Goal: Task Accomplishment & Management: Use online tool/utility

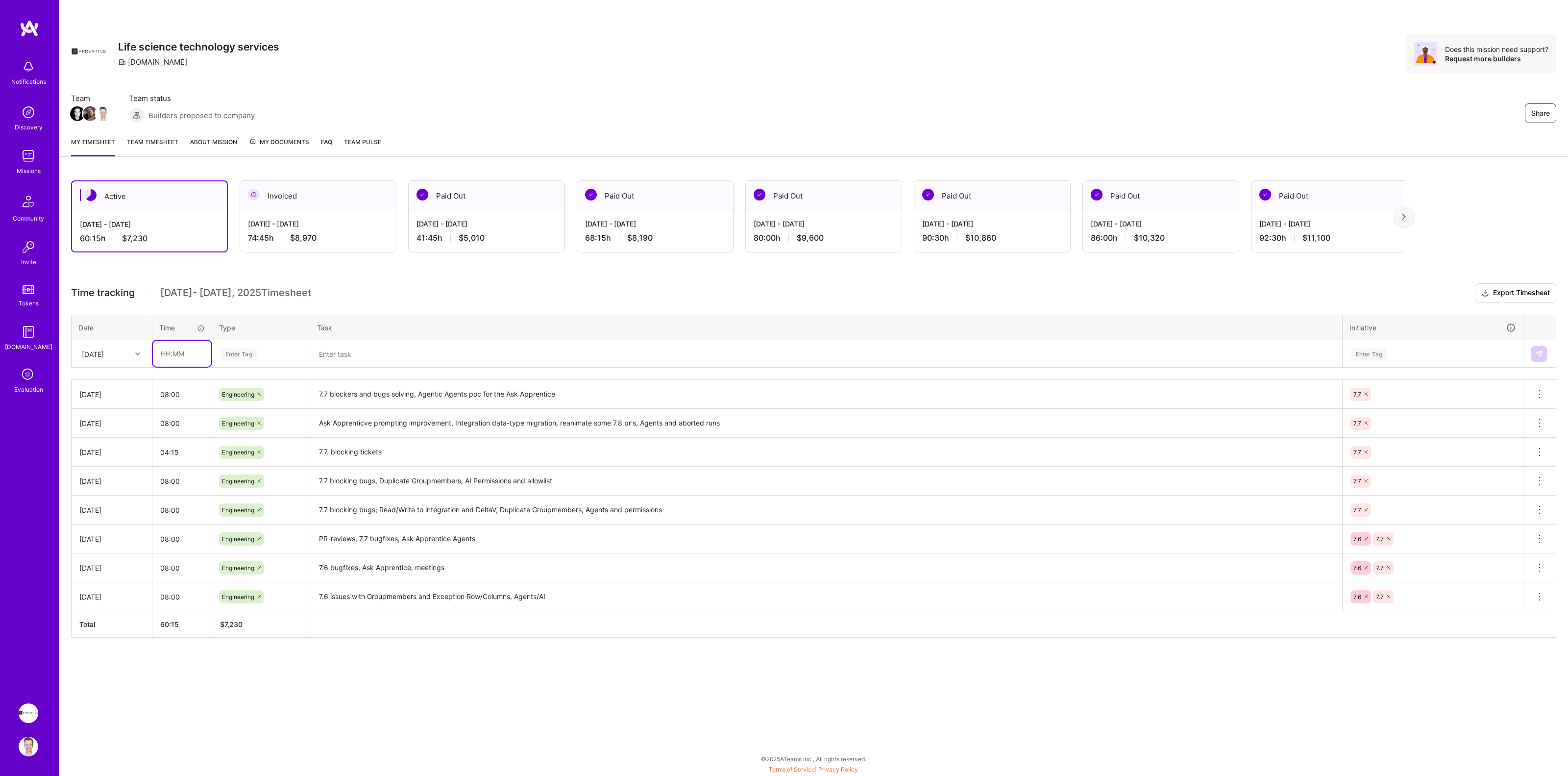
click at [181, 355] on input "text" at bounding box center [182, 353] width 58 height 26
type input "08:00"
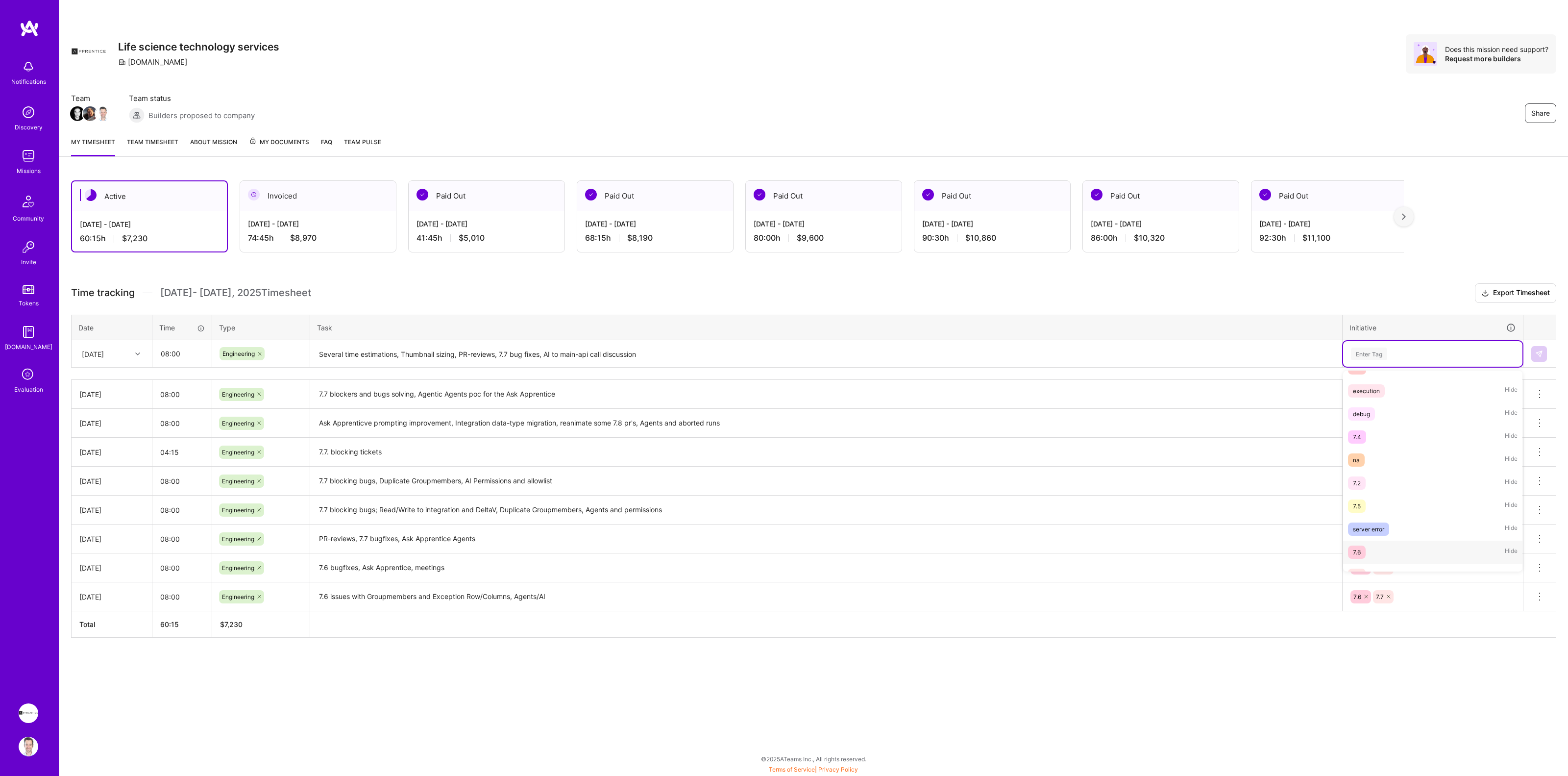
scroll to position [130, 0]
click at [710, 358] on textarea "Several time estimations, Thumbnail sizing, PR-reviews, 7.7 bug fixes, AI to ma…" at bounding box center [826, 353] width 1030 height 26
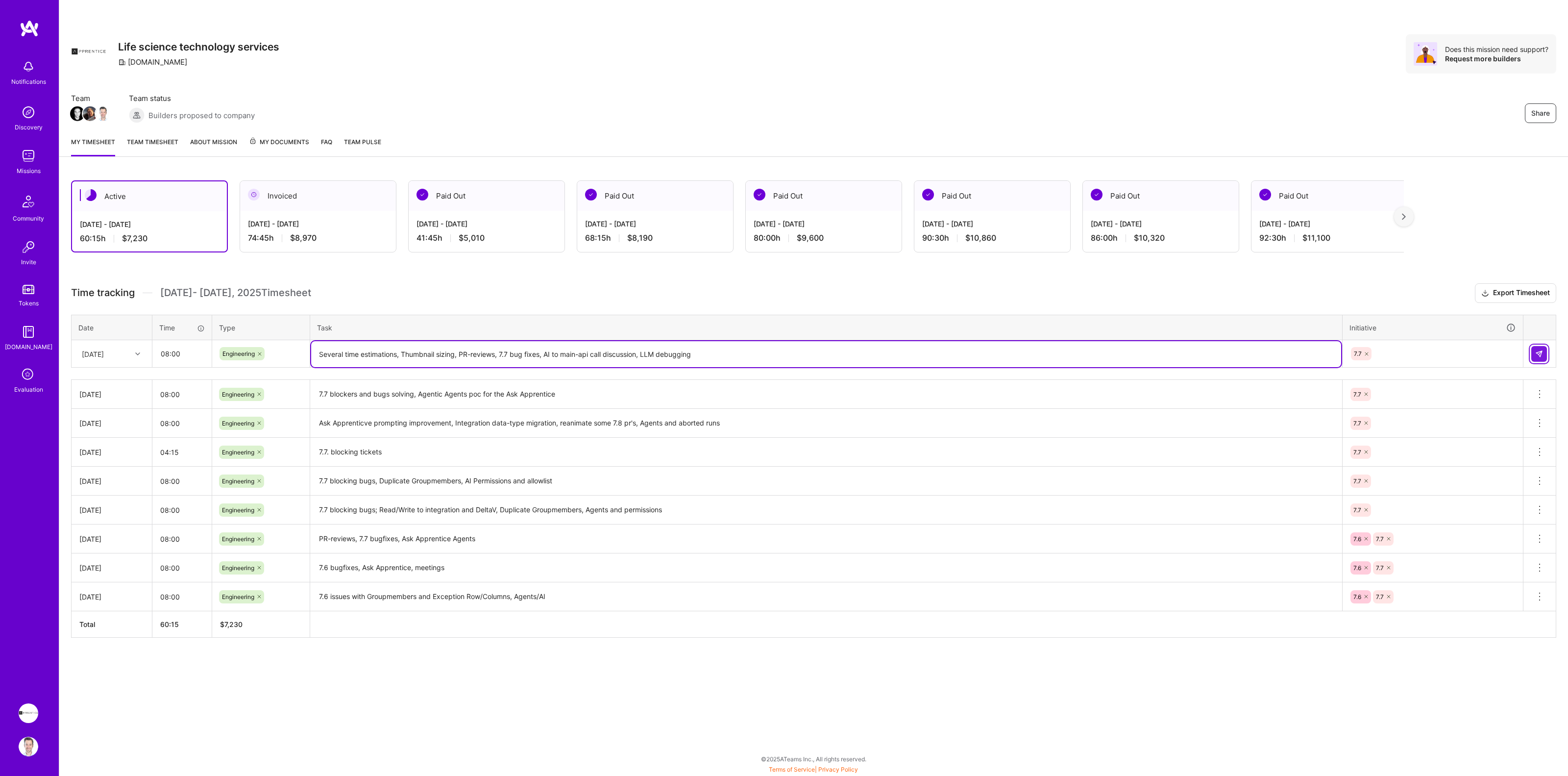
type textarea "Several time estimations, Thumbnail sizing, PR-reviews, 7.7 bug fixes, AI to ma…"
click at [1535, 352] on img at bounding box center [1539, 354] width 8 height 8
